Goal: Information Seeking & Learning: Understand process/instructions

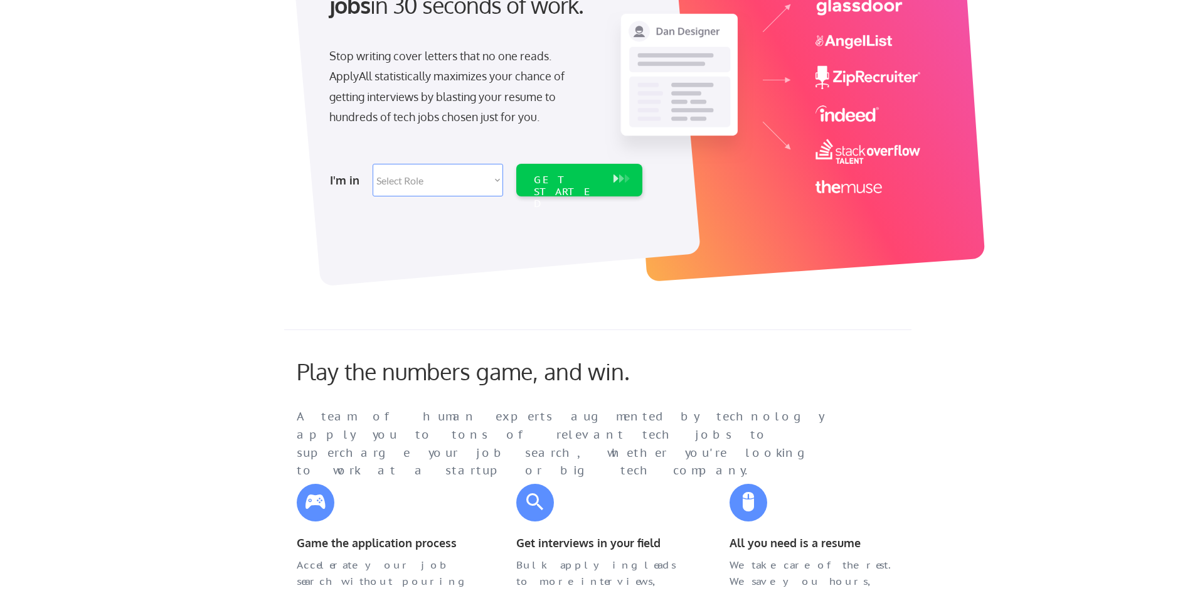
scroll to position [188, 0]
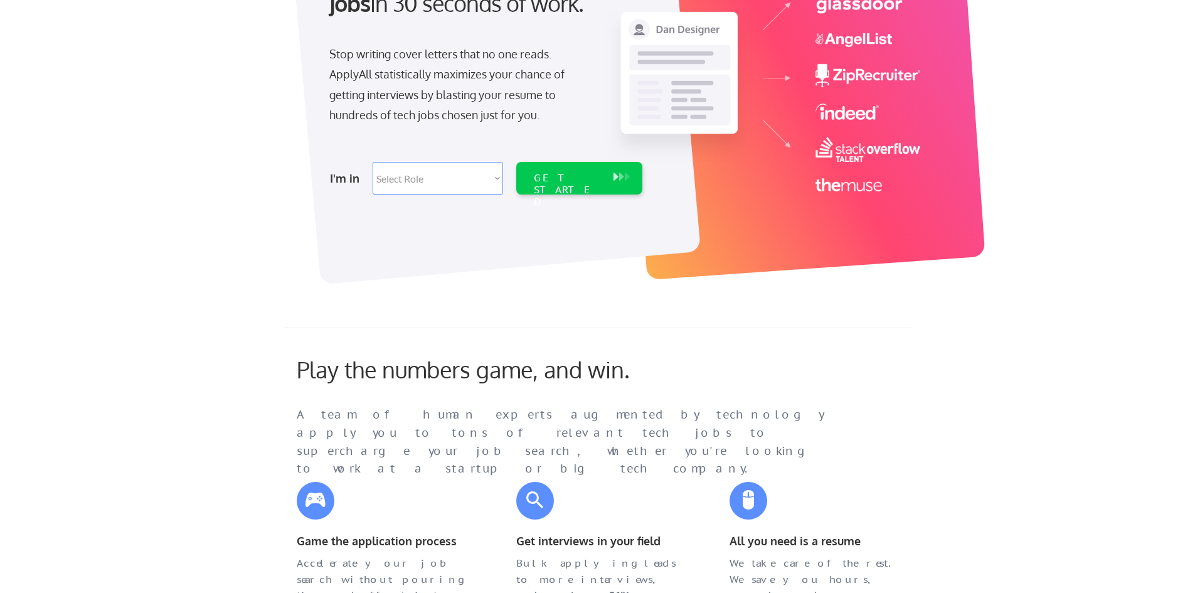
click at [457, 164] on select "Select Role Software Engineering Product Management Customer Success Sales UI/U…" at bounding box center [438, 178] width 131 height 33
select select ""it_security""
click at [373, 162] on select "Select Role Software Engineering Product Management Customer Success Sales UI/U…" at bounding box center [438, 178] width 131 height 33
select select ""it_security""
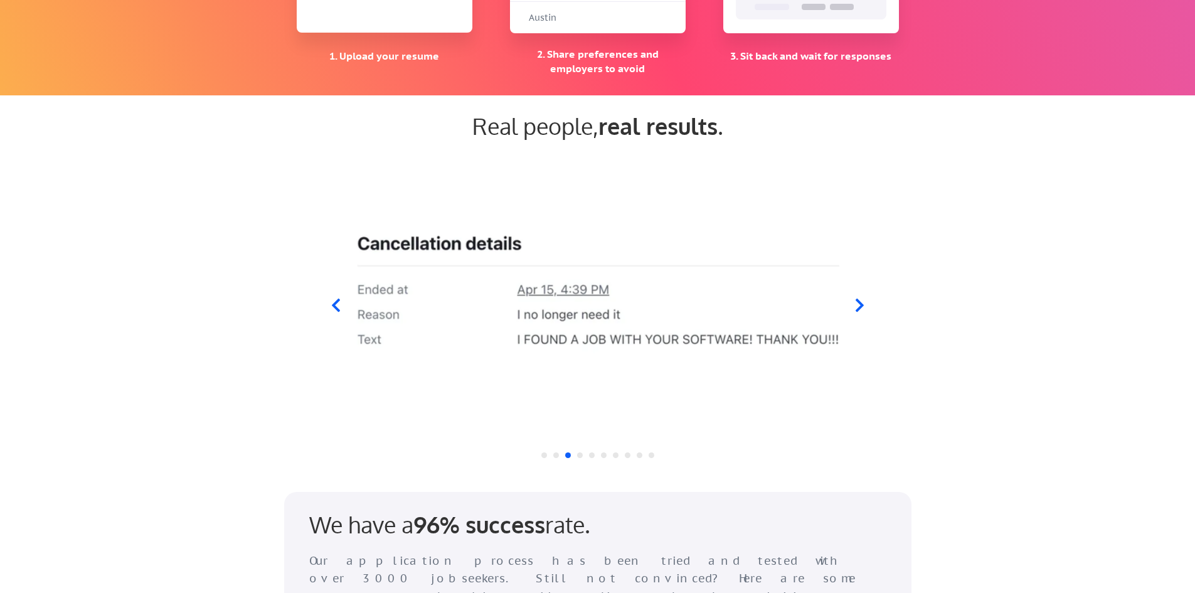
scroll to position [1129, 0]
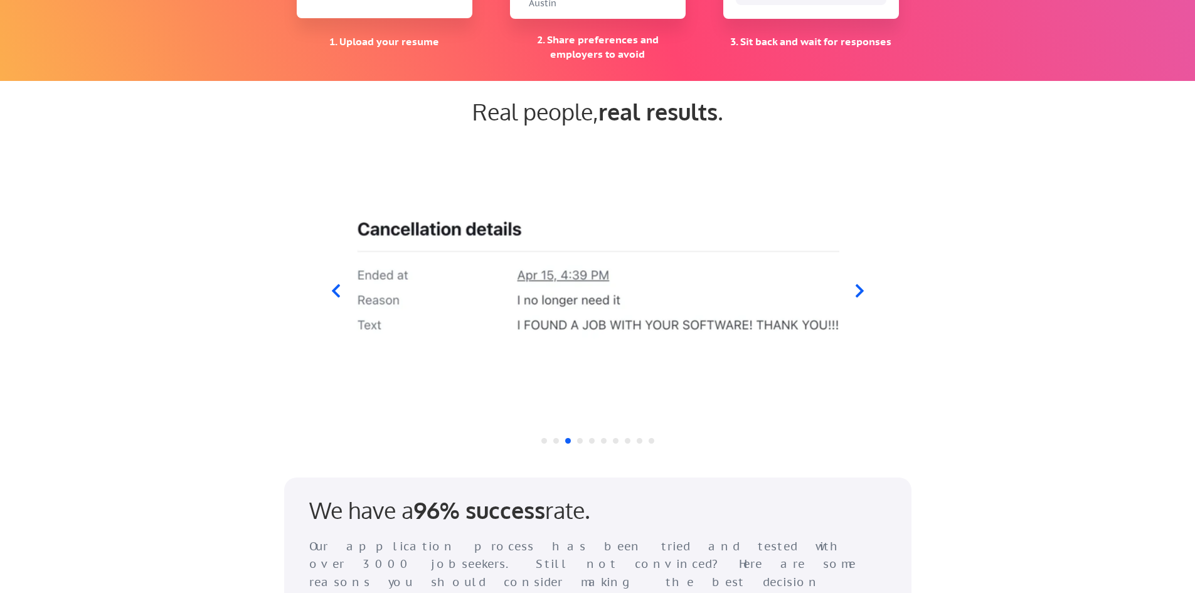
click at [854, 289] on icon at bounding box center [859, 291] width 16 height 16
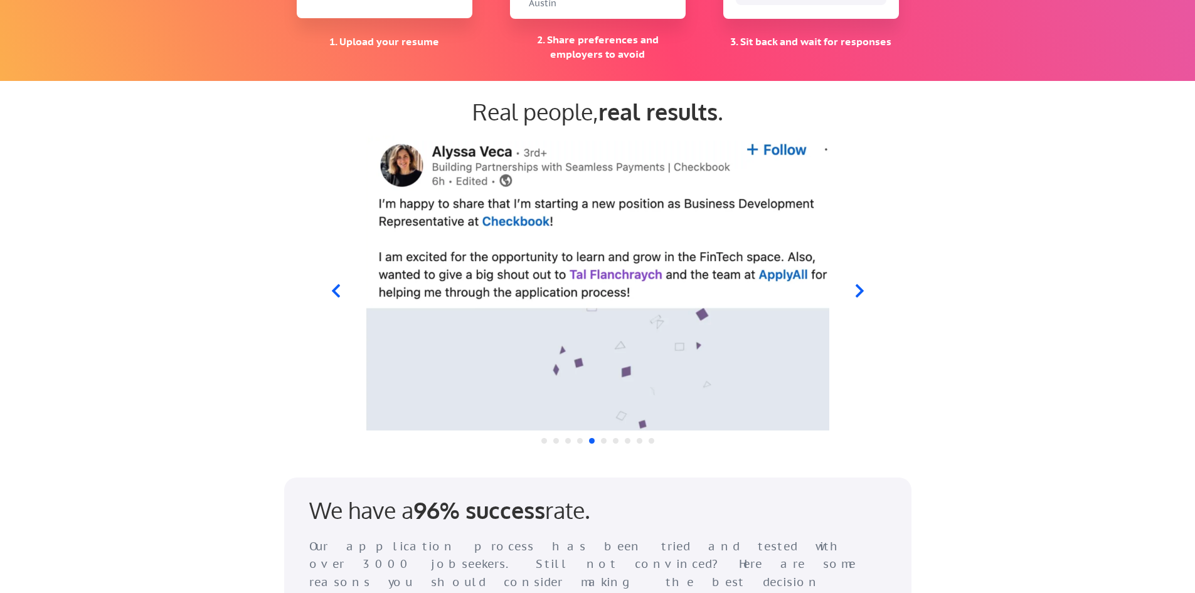
click at [854, 289] on icon at bounding box center [859, 291] width 16 height 16
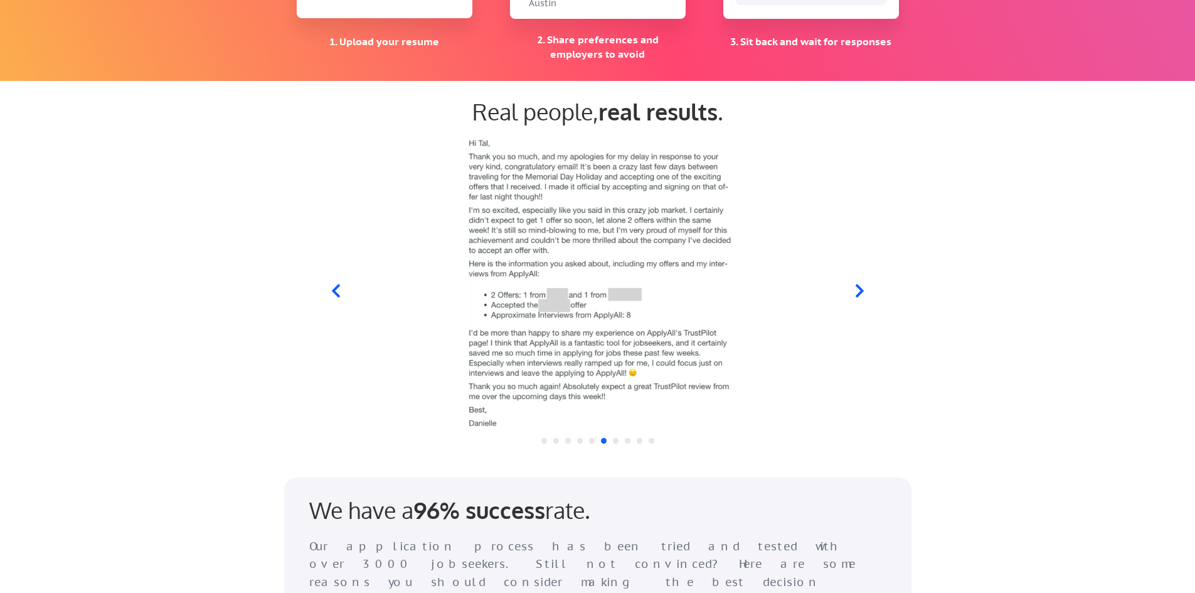
click at [853, 286] on icon at bounding box center [859, 291] width 16 height 16
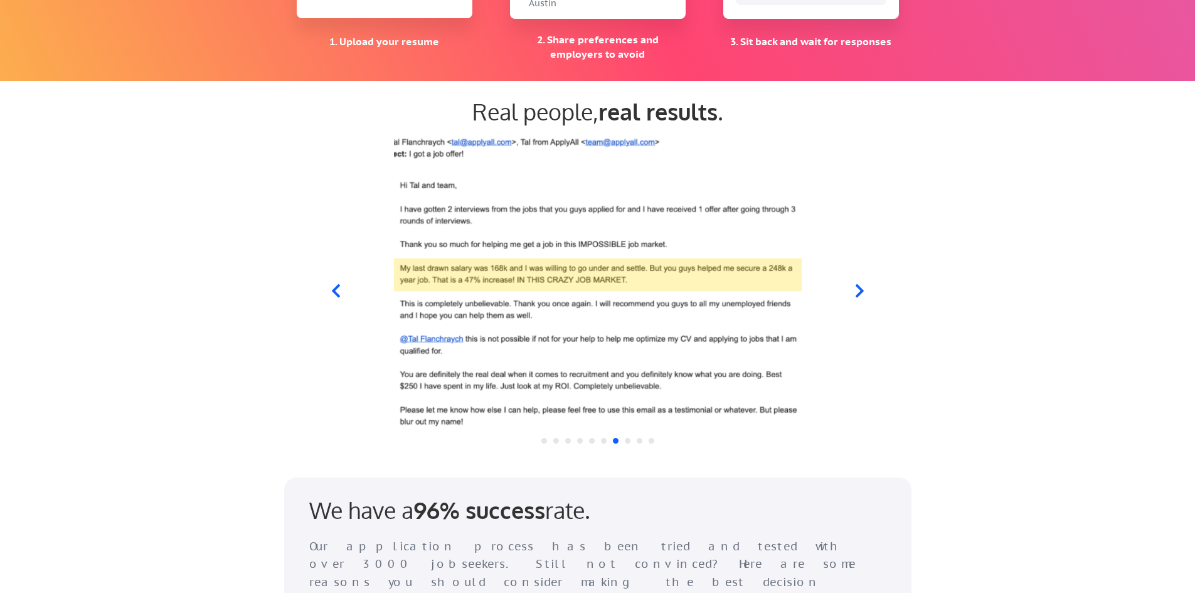
click at [853, 286] on icon at bounding box center [859, 291] width 16 height 16
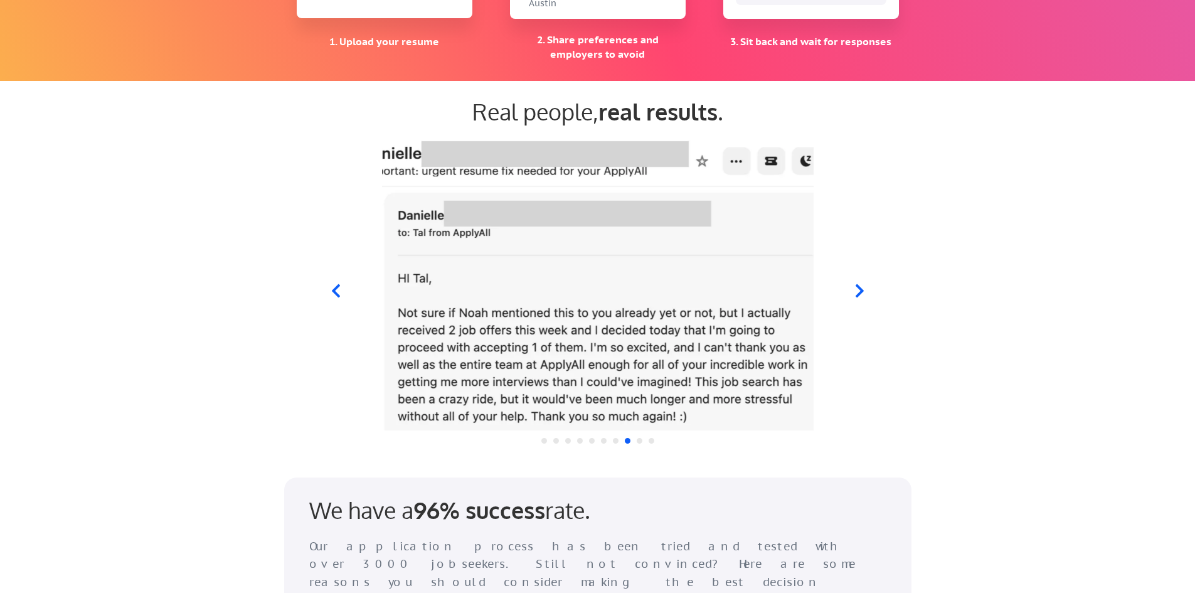
click at [853, 286] on icon at bounding box center [859, 291] width 16 height 16
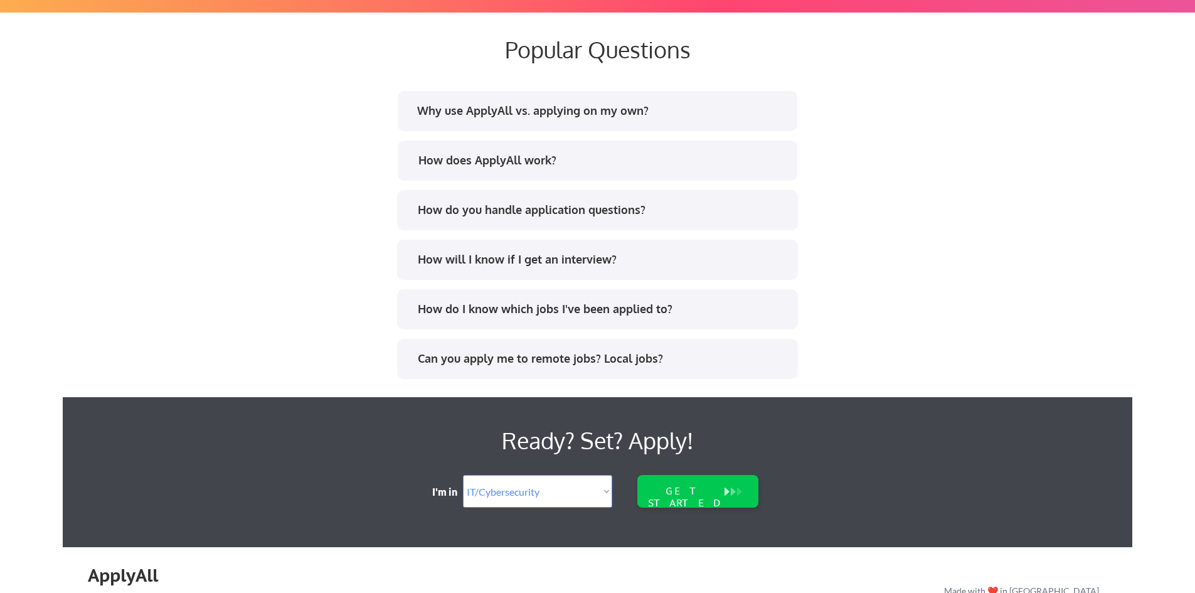
scroll to position [2384, 0]
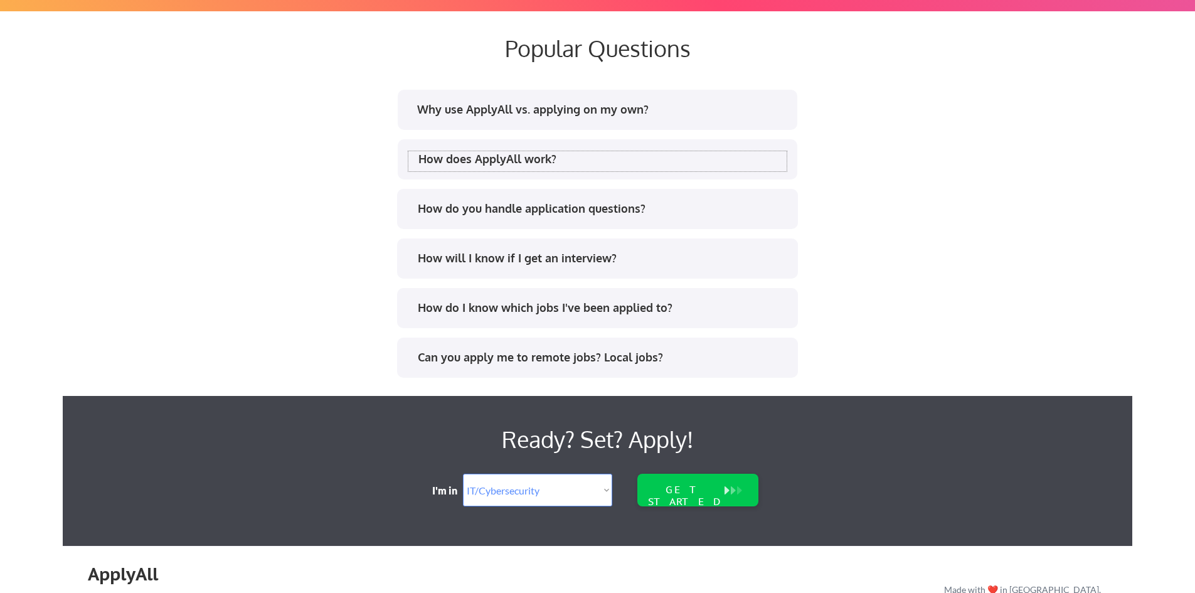
click at [577, 161] on div "How does ApplyAll work?" at bounding box center [603, 159] width 368 height 16
